Goal: Information Seeking & Learning: Learn about a topic

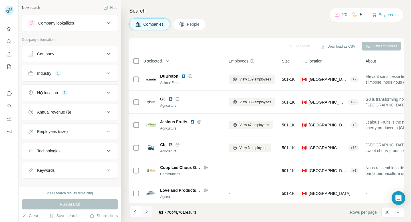
click at [142, 213] on button "Navigate to next page" at bounding box center [146, 211] width 11 height 11
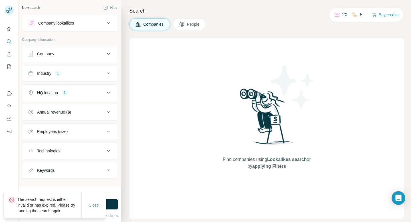
click at [94, 203] on span "Close" at bounding box center [94, 205] width 10 height 6
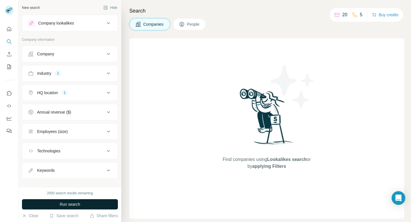
click at [98, 205] on button "Run search" at bounding box center [70, 204] width 96 height 10
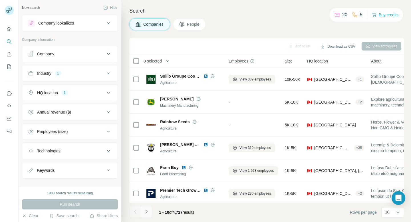
click at [143, 214] on icon "Navigate to next page" at bounding box center [146, 212] width 6 height 6
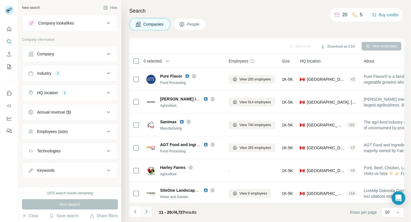
click at [143, 214] on icon "Navigate to next page" at bounding box center [146, 212] width 6 height 6
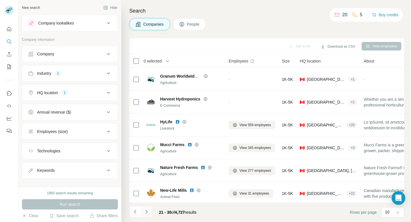
click at [149, 212] on button "Navigate to next page" at bounding box center [146, 211] width 11 height 11
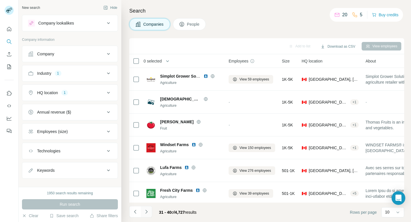
click at [149, 209] on icon "Navigate to next page" at bounding box center [146, 212] width 6 height 6
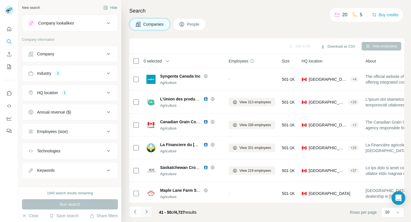
click at [146, 212] on icon "Navigate to next page" at bounding box center [146, 212] width 6 height 6
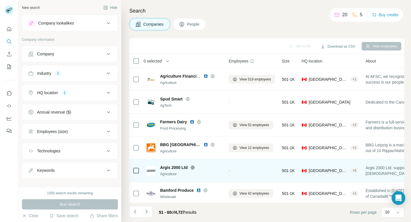
click at [190, 167] on icon at bounding box center [192, 167] width 5 height 5
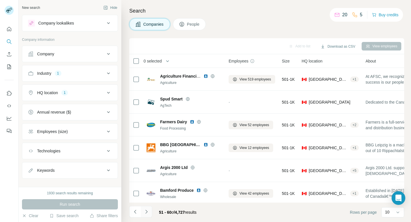
click at [145, 213] on icon "Navigate to next page" at bounding box center [146, 212] width 2 height 4
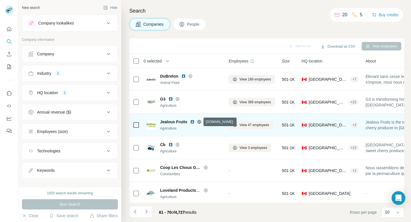
click at [198, 121] on icon at bounding box center [198, 122] width 1 height 4
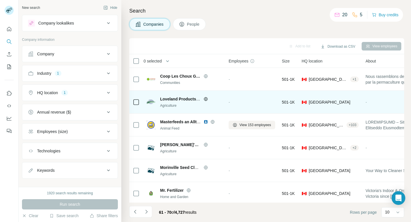
scroll to position [94, 0]
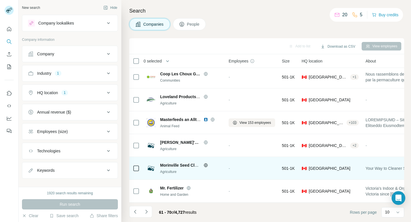
click at [204, 165] on icon at bounding box center [206, 165] width 4 height 0
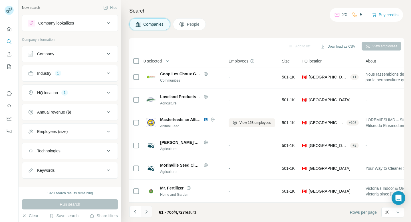
click at [144, 212] on icon "Navigate to next page" at bounding box center [146, 212] width 6 height 6
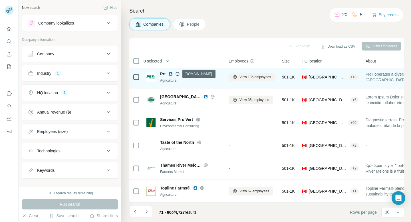
click at [177, 73] on icon at bounding box center [177, 74] width 5 height 5
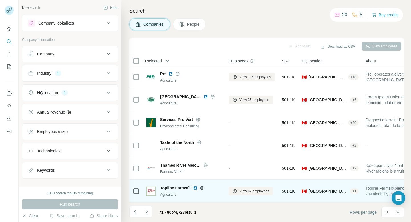
click at [201, 188] on icon at bounding box center [202, 188] width 5 height 5
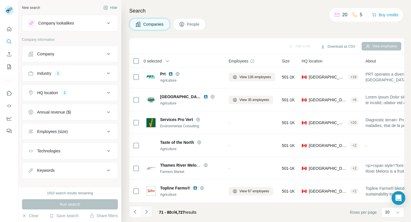
click at [145, 212] on icon "Navigate to next page" at bounding box center [146, 212] width 6 height 6
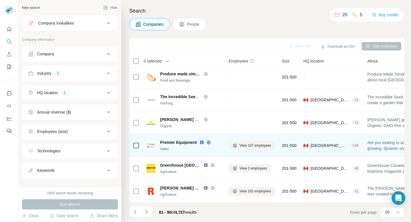
click at [208, 143] on icon at bounding box center [208, 142] width 5 height 5
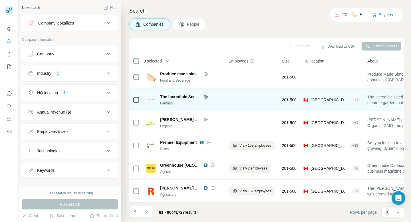
click at [204, 96] on icon at bounding box center [205, 96] width 5 height 5
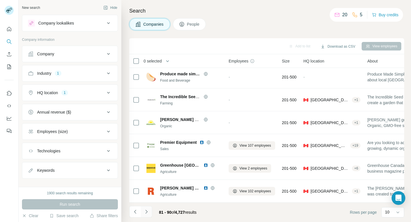
click at [148, 212] on icon "Navigate to next page" at bounding box center [146, 212] width 6 height 6
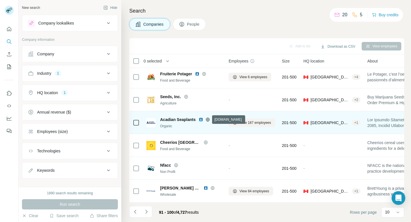
click at [207, 120] on icon at bounding box center [207, 119] width 1 height 4
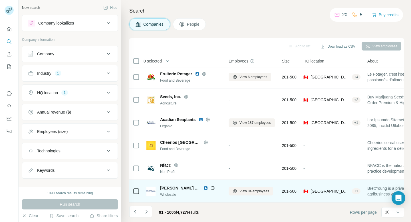
click at [210, 189] on icon at bounding box center [212, 188] width 5 height 5
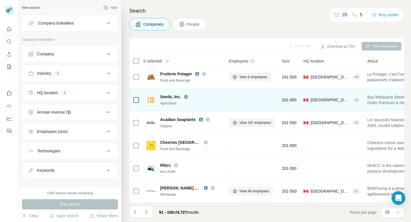
click at [185, 96] on icon at bounding box center [186, 96] width 5 height 5
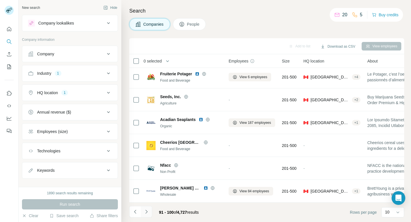
click at [146, 213] on icon "Navigate to next page" at bounding box center [146, 212] width 6 height 6
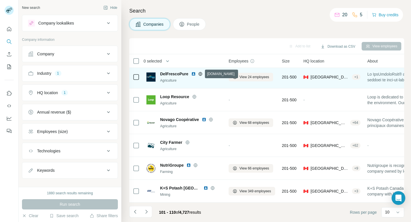
click at [199, 72] on icon at bounding box center [200, 74] width 4 height 4
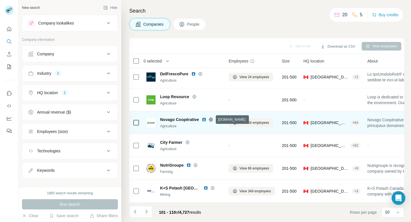
click at [210, 118] on icon at bounding box center [210, 119] width 5 height 5
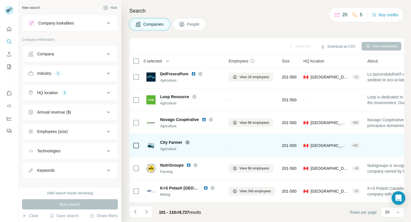
click at [188, 141] on icon at bounding box center [187, 142] width 5 height 5
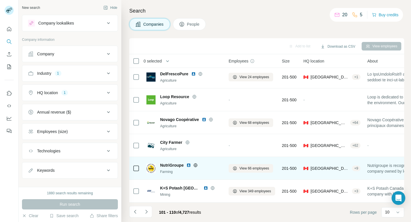
click at [195, 165] on icon at bounding box center [195, 165] width 5 height 5
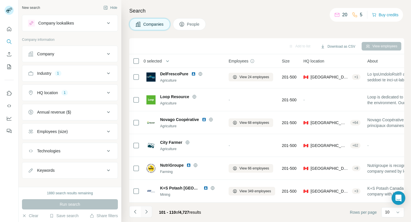
click at [145, 212] on icon "Navigate to next page" at bounding box center [146, 212] width 6 height 6
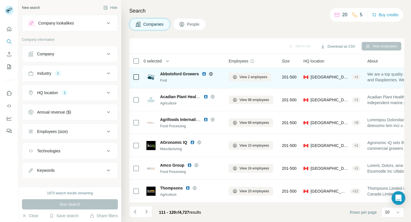
click at [210, 74] on icon at bounding box center [210, 74] width 5 height 5
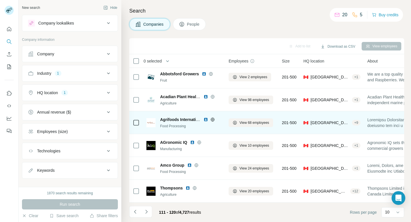
click at [214, 119] on icon at bounding box center [212, 119] width 4 height 0
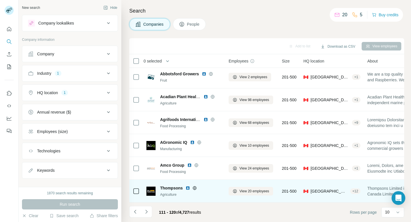
click at [194, 188] on icon at bounding box center [194, 188] width 5 height 5
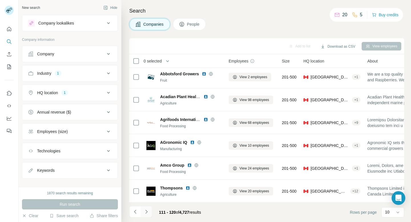
click at [145, 214] on icon "Navigate to next page" at bounding box center [146, 212] width 6 height 6
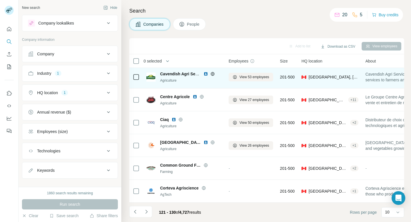
click at [212, 73] on icon at bounding box center [212, 74] width 5 height 5
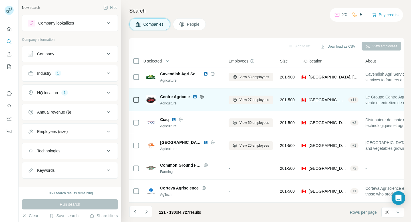
click at [201, 97] on icon at bounding box center [201, 96] width 5 height 5
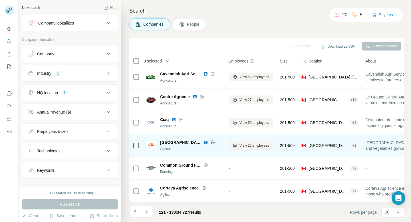
click at [210, 141] on icon at bounding box center [212, 142] width 4 height 4
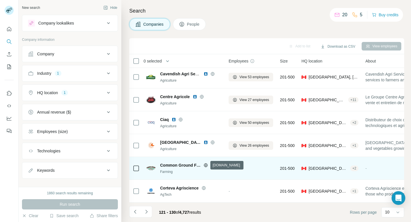
click at [207, 164] on icon at bounding box center [205, 165] width 5 height 5
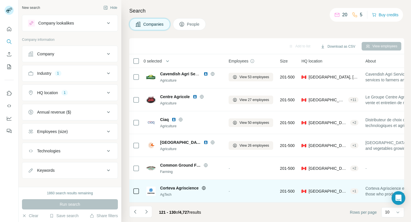
click at [204, 189] on icon at bounding box center [203, 188] width 5 height 5
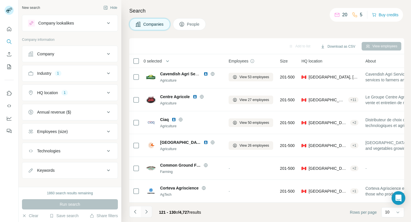
click at [147, 211] on icon "Navigate to next page" at bounding box center [146, 212] width 6 height 6
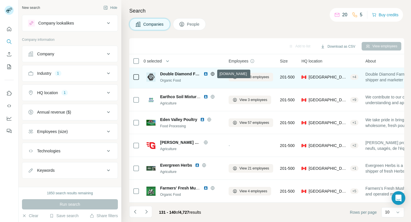
click at [212, 72] on icon at bounding box center [212, 74] width 5 height 5
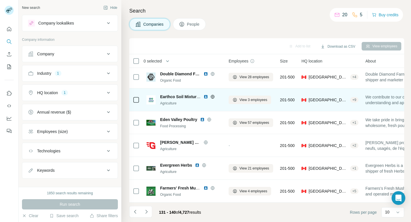
click at [213, 96] on icon at bounding box center [212, 97] width 1 height 4
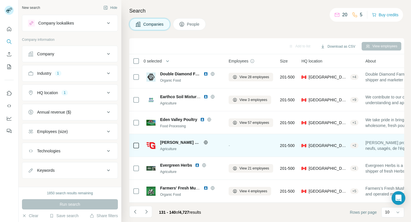
click at [203, 142] on icon at bounding box center [205, 142] width 5 height 5
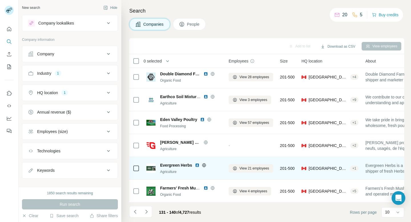
click at [204, 164] on icon at bounding box center [203, 165] width 1 height 4
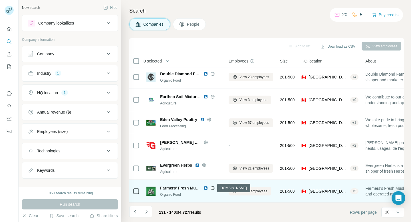
click at [212, 188] on icon at bounding box center [212, 188] width 5 height 5
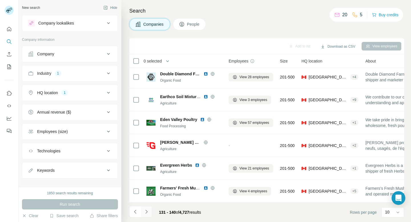
click at [147, 211] on icon "Navigate to next page" at bounding box center [146, 212] width 6 height 6
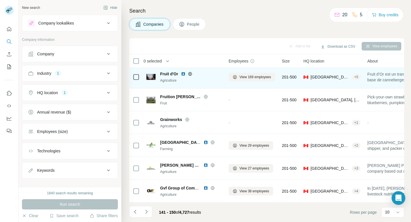
click at [191, 73] on icon at bounding box center [190, 74] width 4 height 4
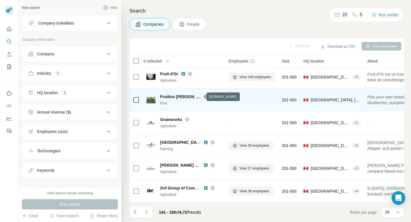
click at [205, 96] on icon at bounding box center [205, 97] width 1 height 4
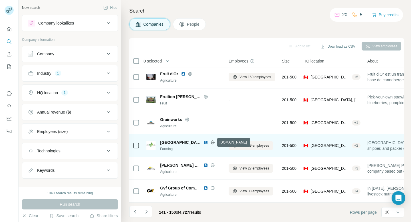
click at [212, 142] on icon at bounding box center [212, 142] width 5 height 5
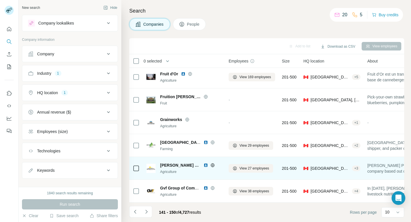
click at [210, 166] on icon at bounding box center [212, 165] width 4 height 4
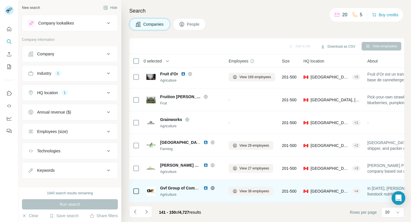
click at [211, 188] on icon at bounding box center [212, 188] width 5 height 5
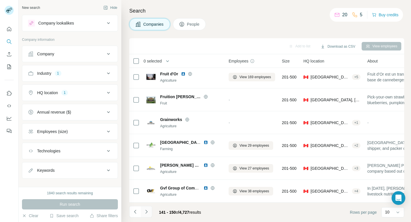
click at [145, 210] on icon "Navigate to next page" at bounding box center [146, 212] width 6 height 6
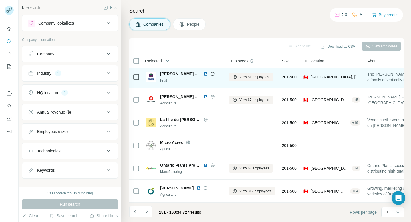
click at [212, 75] on icon at bounding box center [212, 74] width 1 height 4
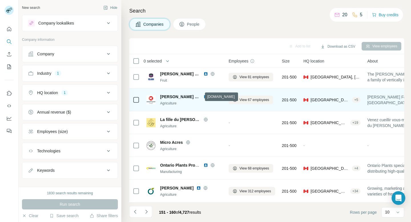
click at [212, 97] on icon at bounding box center [212, 97] width 1 height 4
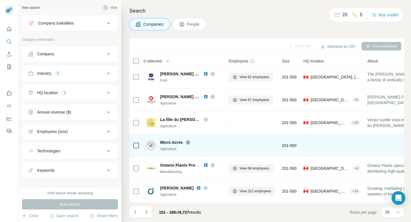
click at [188, 142] on icon at bounding box center [188, 142] width 5 height 5
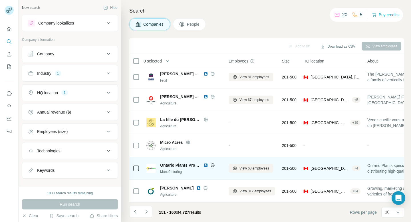
click at [213, 165] on icon at bounding box center [212, 165] width 5 height 5
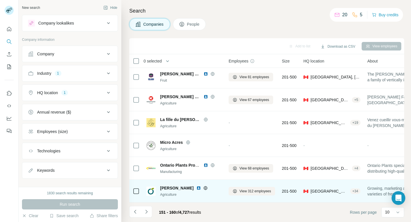
click at [203, 186] on icon at bounding box center [205, 188] width 5 height 5
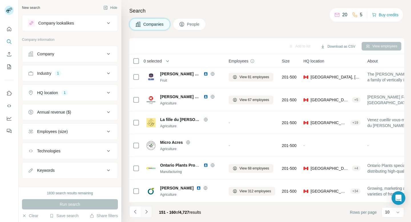
click at [148, 210] on icon "Navigate to next page" at bounding box center [146, 212] width 6 height 6
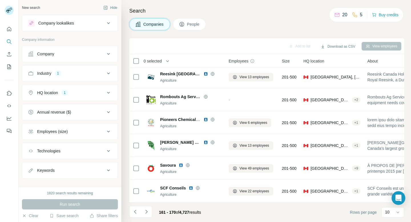
click at [240, 22] on div "Companies People" at bounding box center [266, 24] width 275 height 12
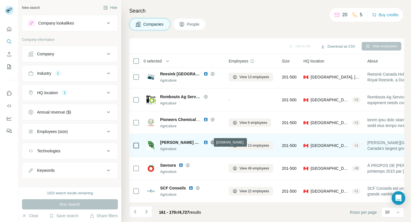
click at [210, 143] on icon at bounding box center [212, 142] width 5 height 5
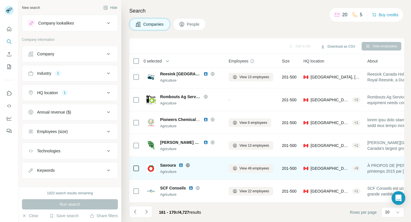
click at [186, 167] on icon at bounding box center [187, 165] width 5 height 5
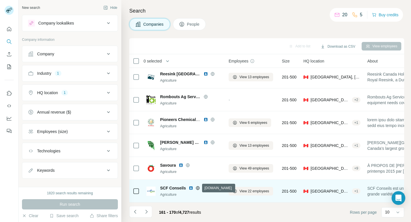
click at [198, 187] on icon at bounding box center [197, 188] width 5 height 5
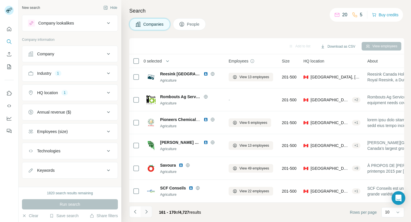
click at [149, 210] on button "Navigate to next page" at bounding box center [146, 211] width 11 height 11
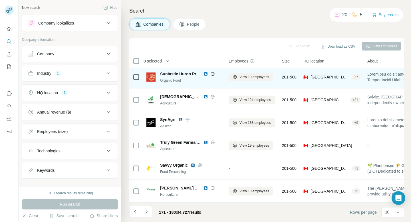
click at [212, 72] on icon at bounding box center [212, 74] width 1 height 4
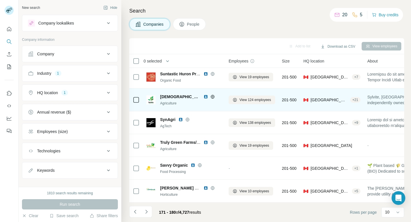
click at [210, 97] on icon at bounding box center [212, 96] width 5 height 5
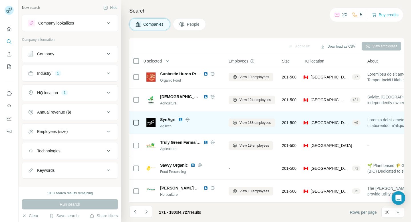
click at [185, 121] on icon at bounding box center [187, 119] width 5 height 5
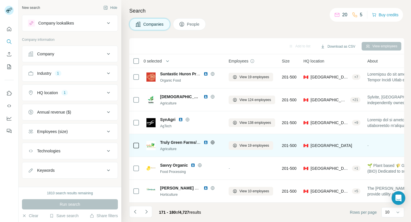
click at [214, 141] on icon at bounding box center [212, 142] width 4 height 4
